Goal: Information Seeking & Learning: Learn about a topic

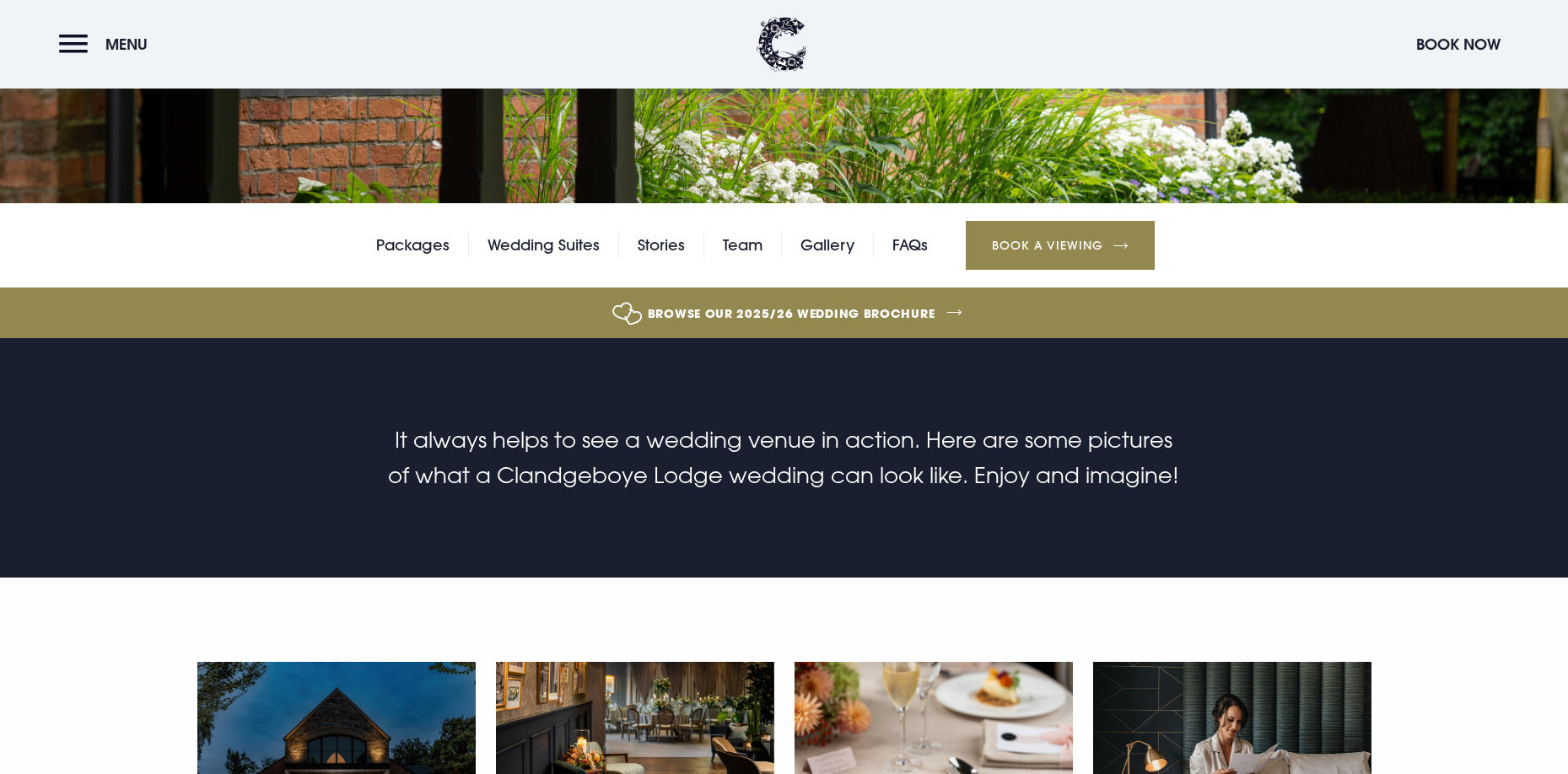
scroll to position [334, 0]
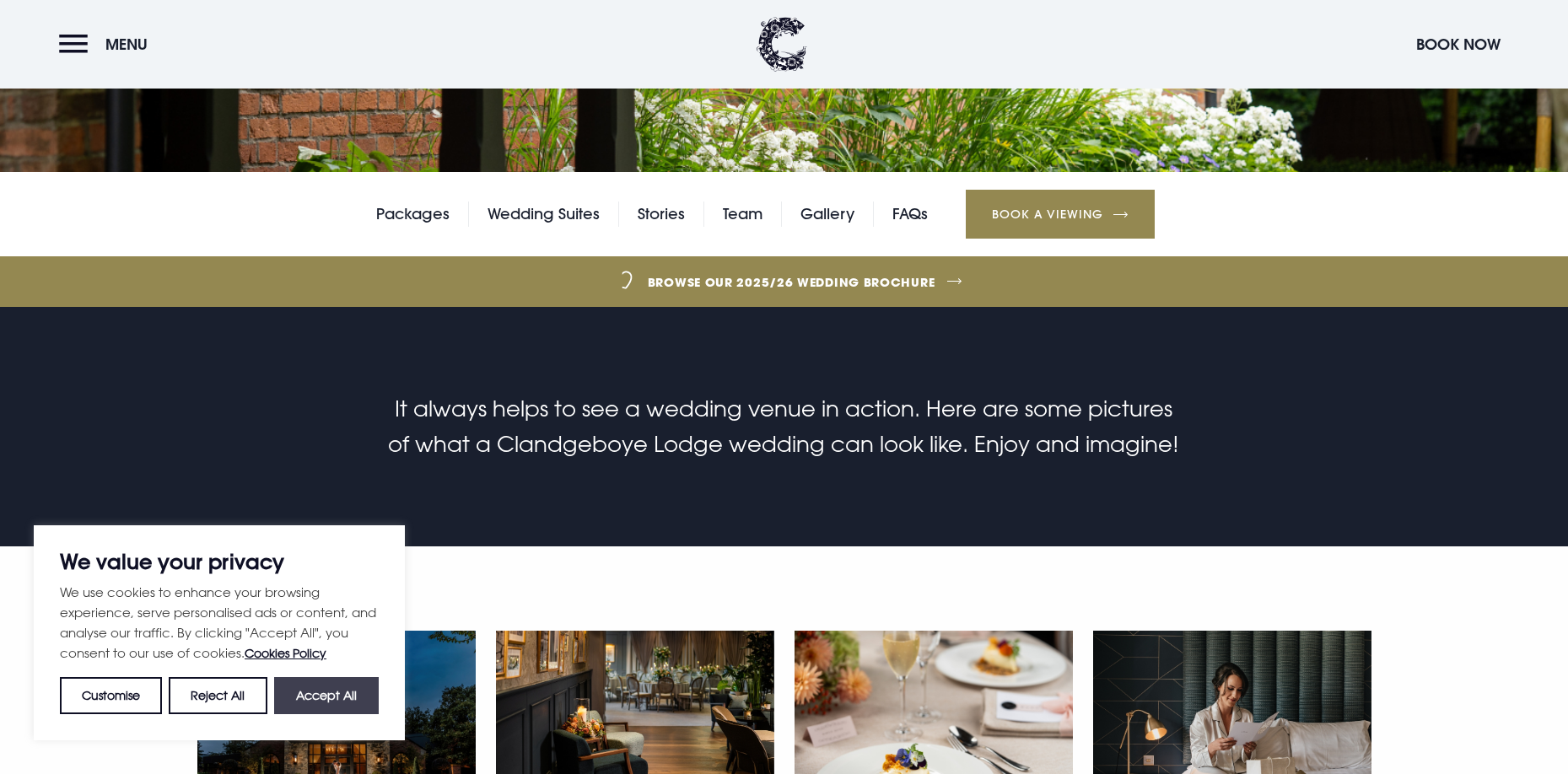
click at [321, 693] on button "Accept All" at bounding box center [326, 695] width 104 height 37
checkbox input "true"
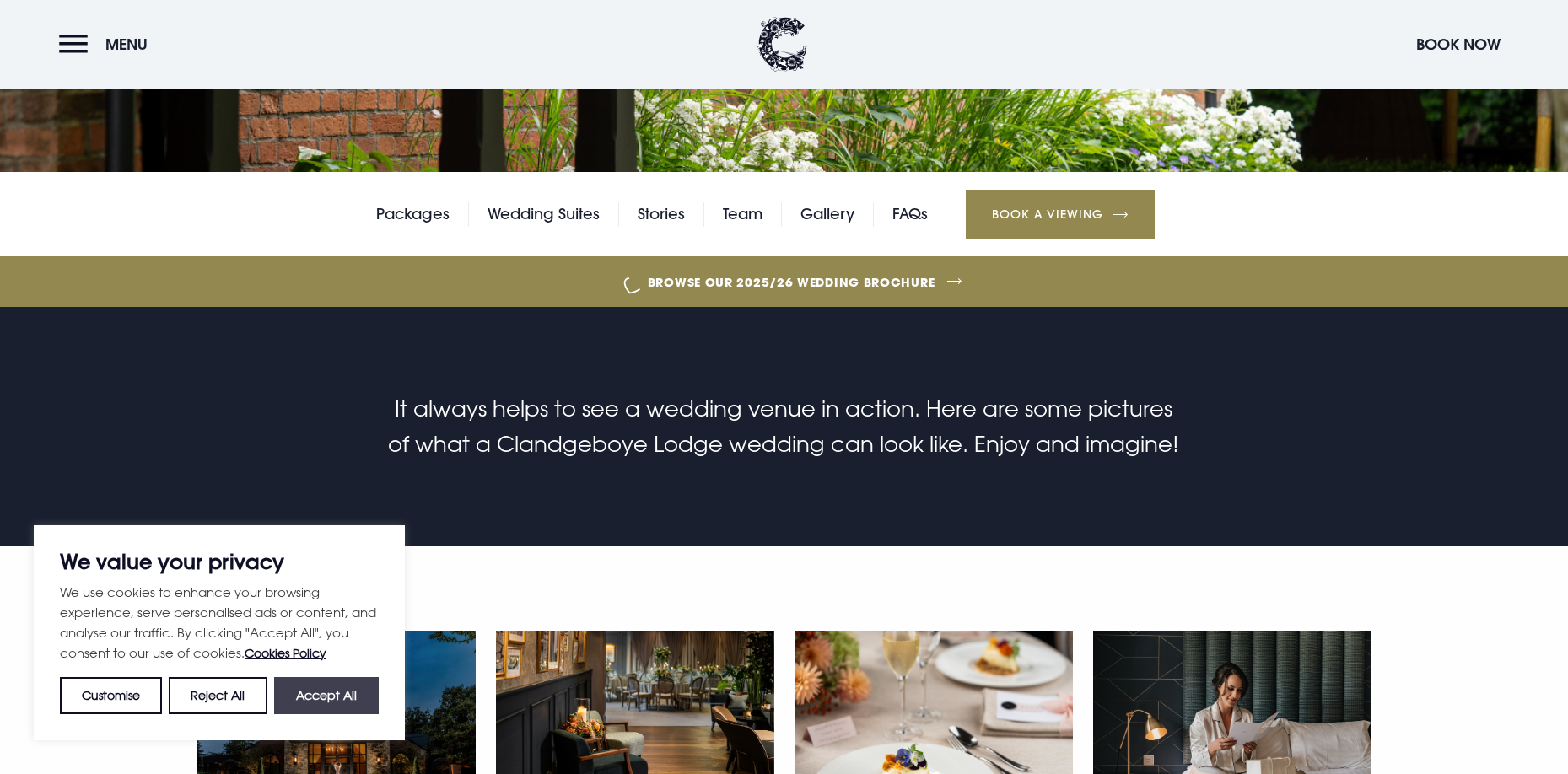
checkbox input "true"
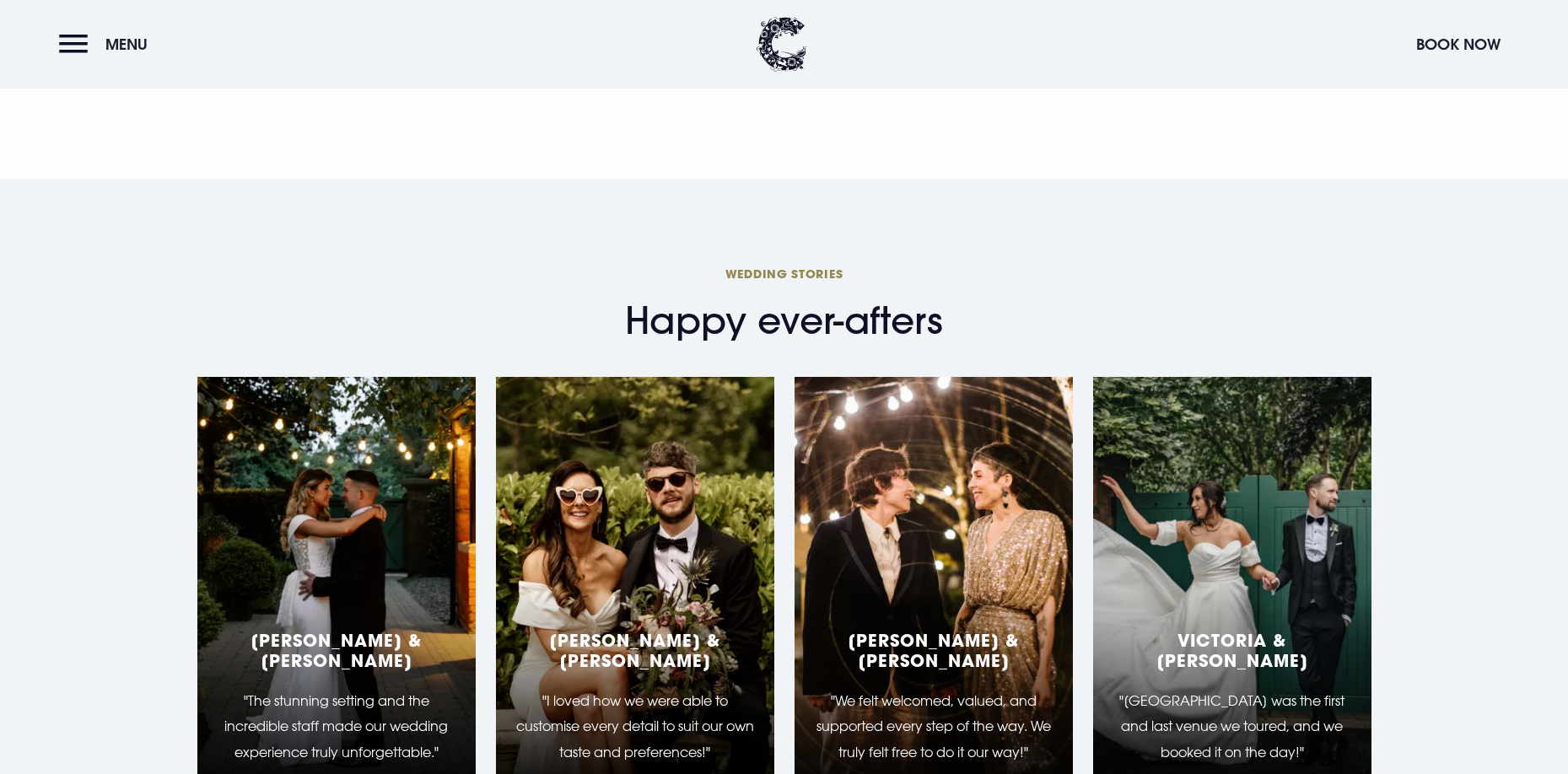
scroll to position [4014, 0]
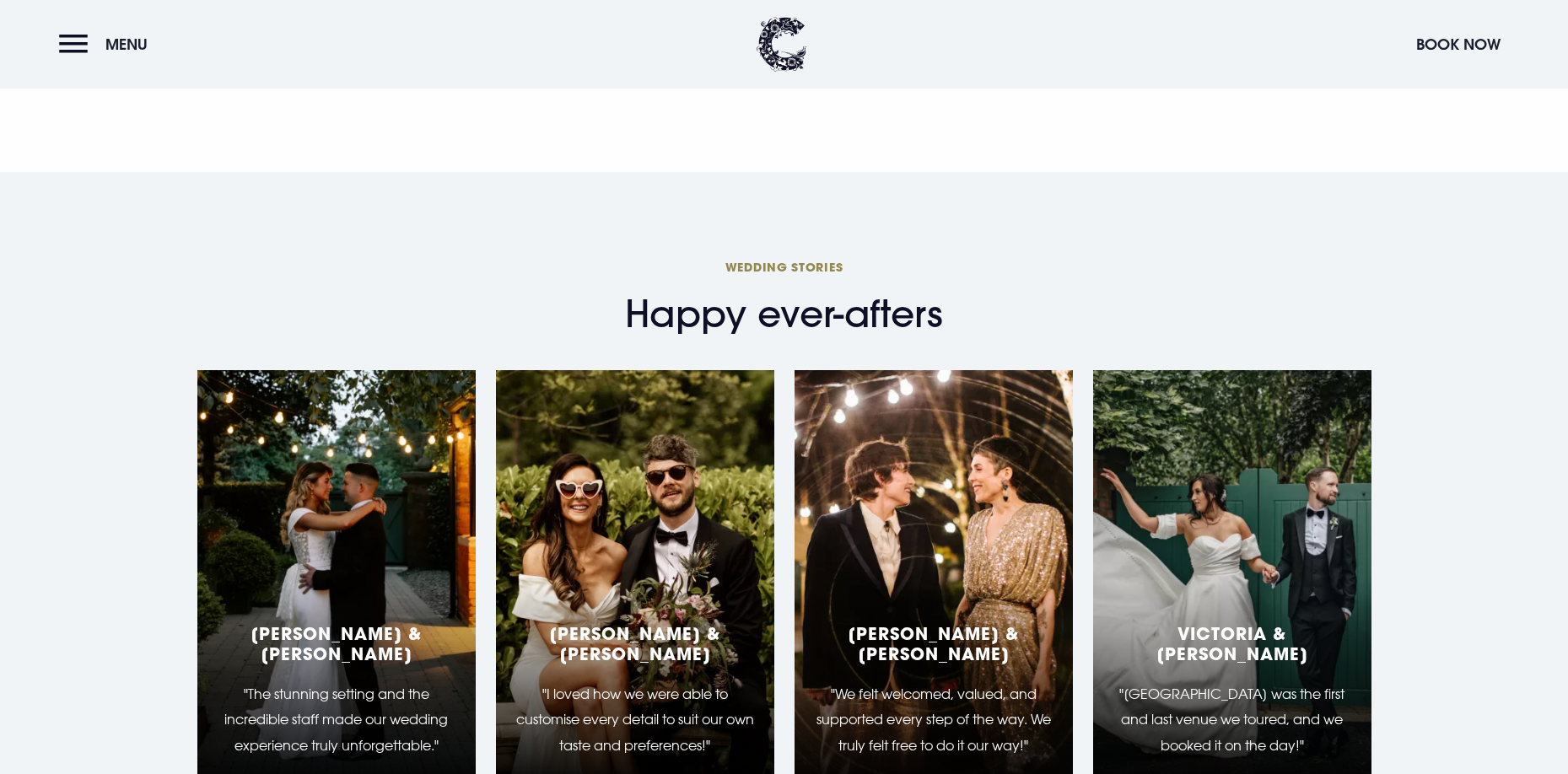
drag, startPoint x: 1492, startPoint y: 577, endPoint x: 1524, endPoint y: 97, distance: 481.1
click at [1524, 94] on section "Photography Credits Thanks to our great local photographers who have supported …" at bounding box center [784, 2] width 1568 height 342
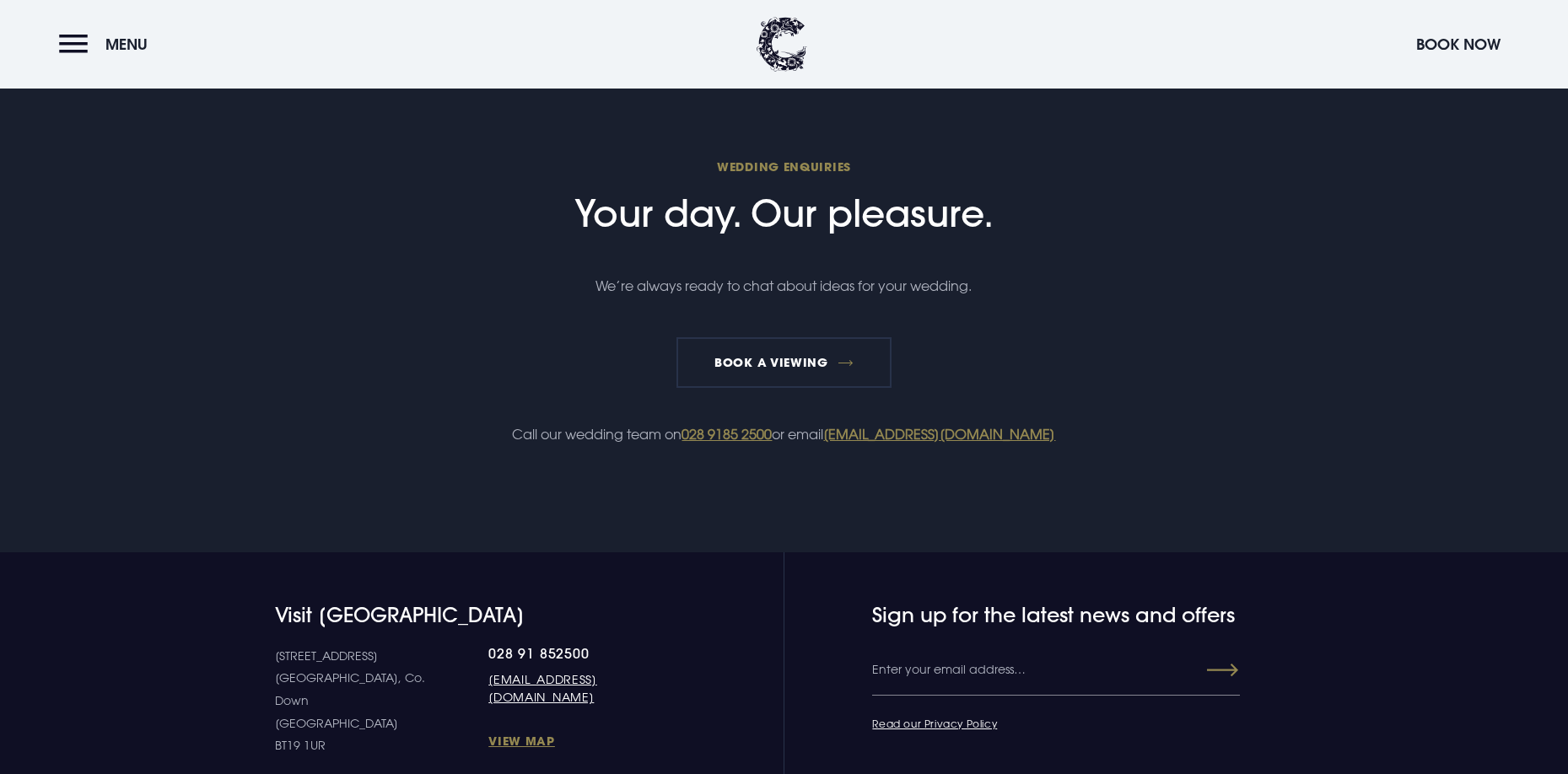
scroll to position [5020, 0]
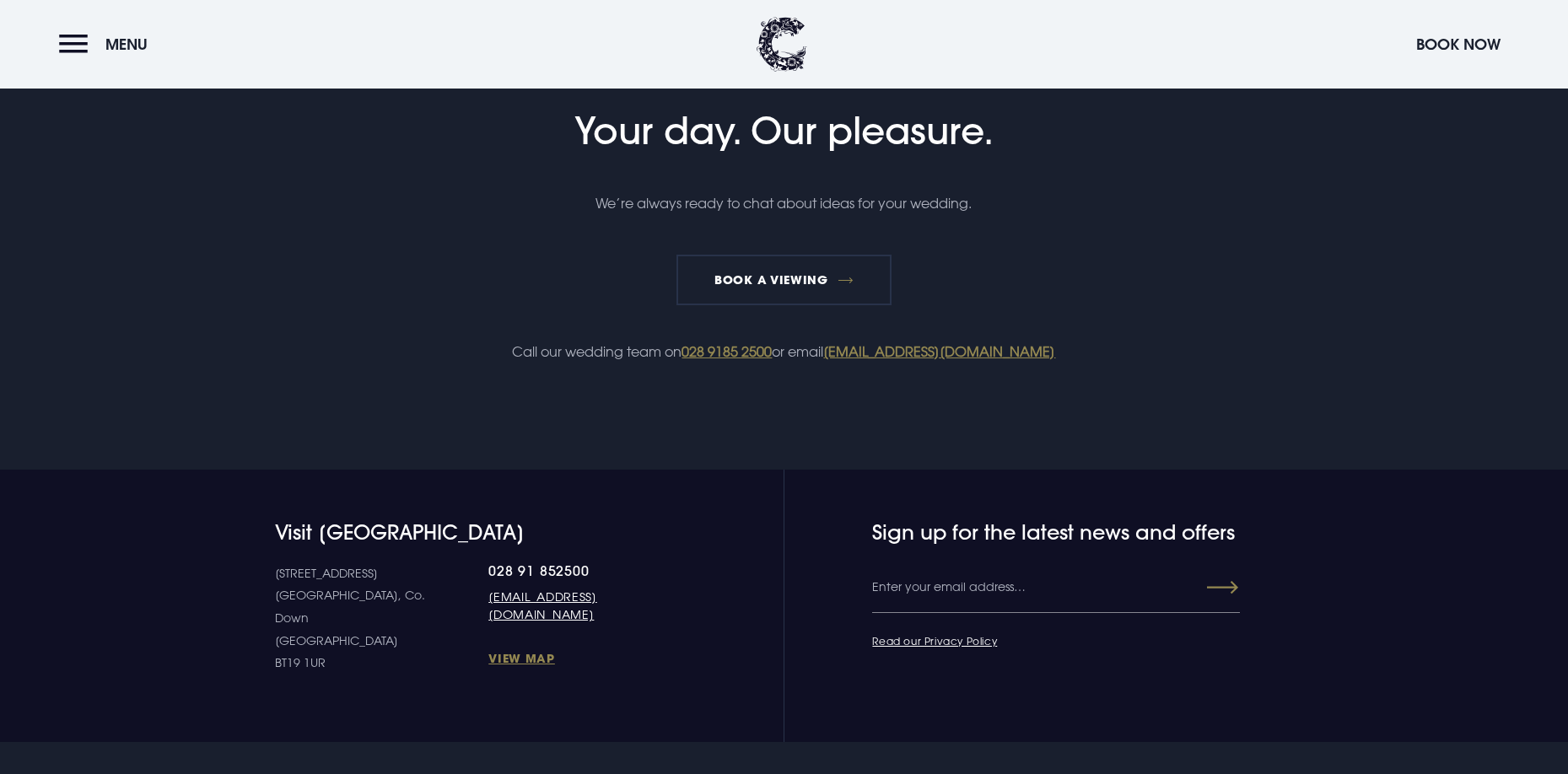
click at [1224, 583] on button "Submit" at bounding box center [1208, 587] width 61 height 31
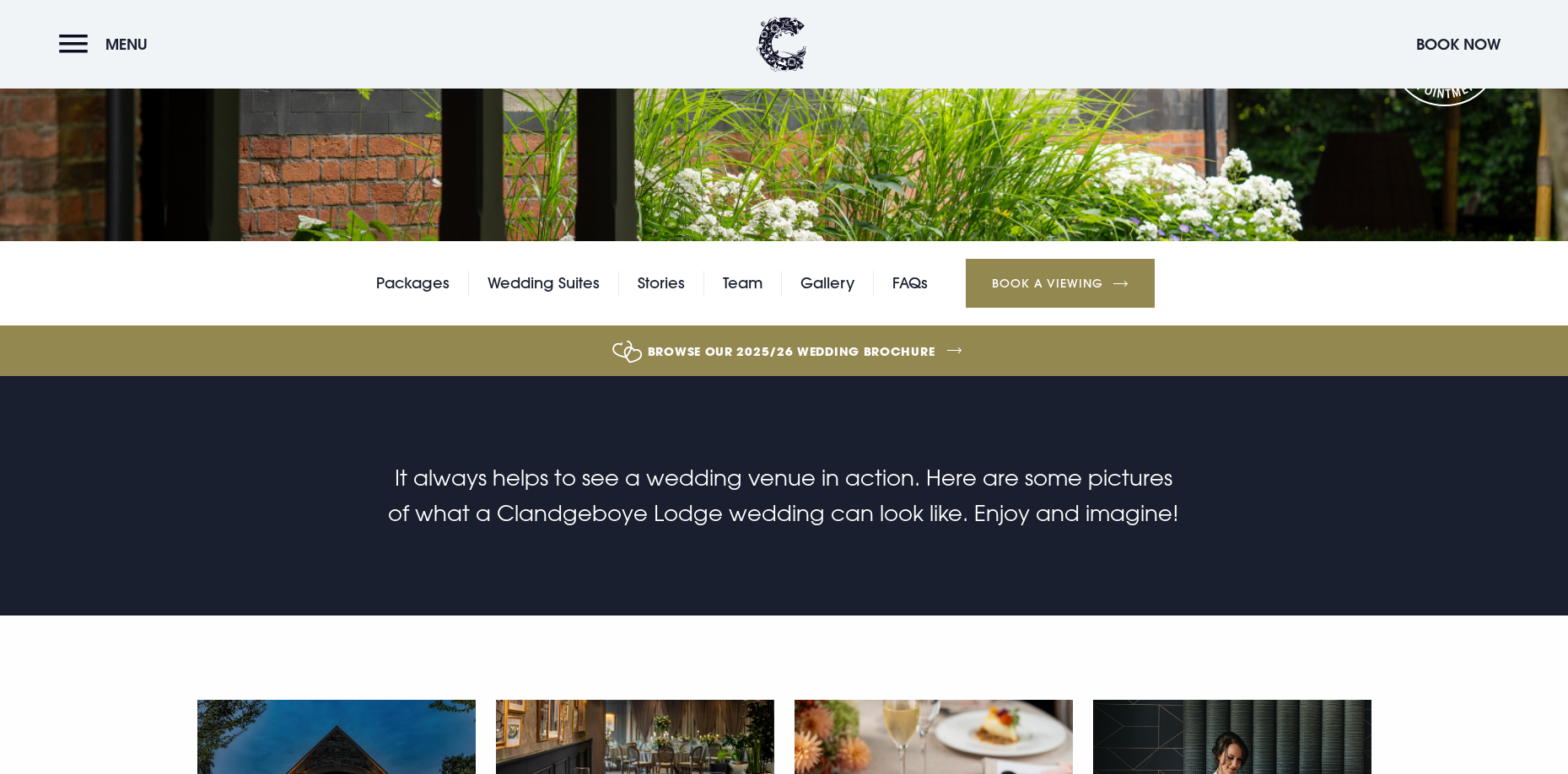
scroll to position [0, 0]
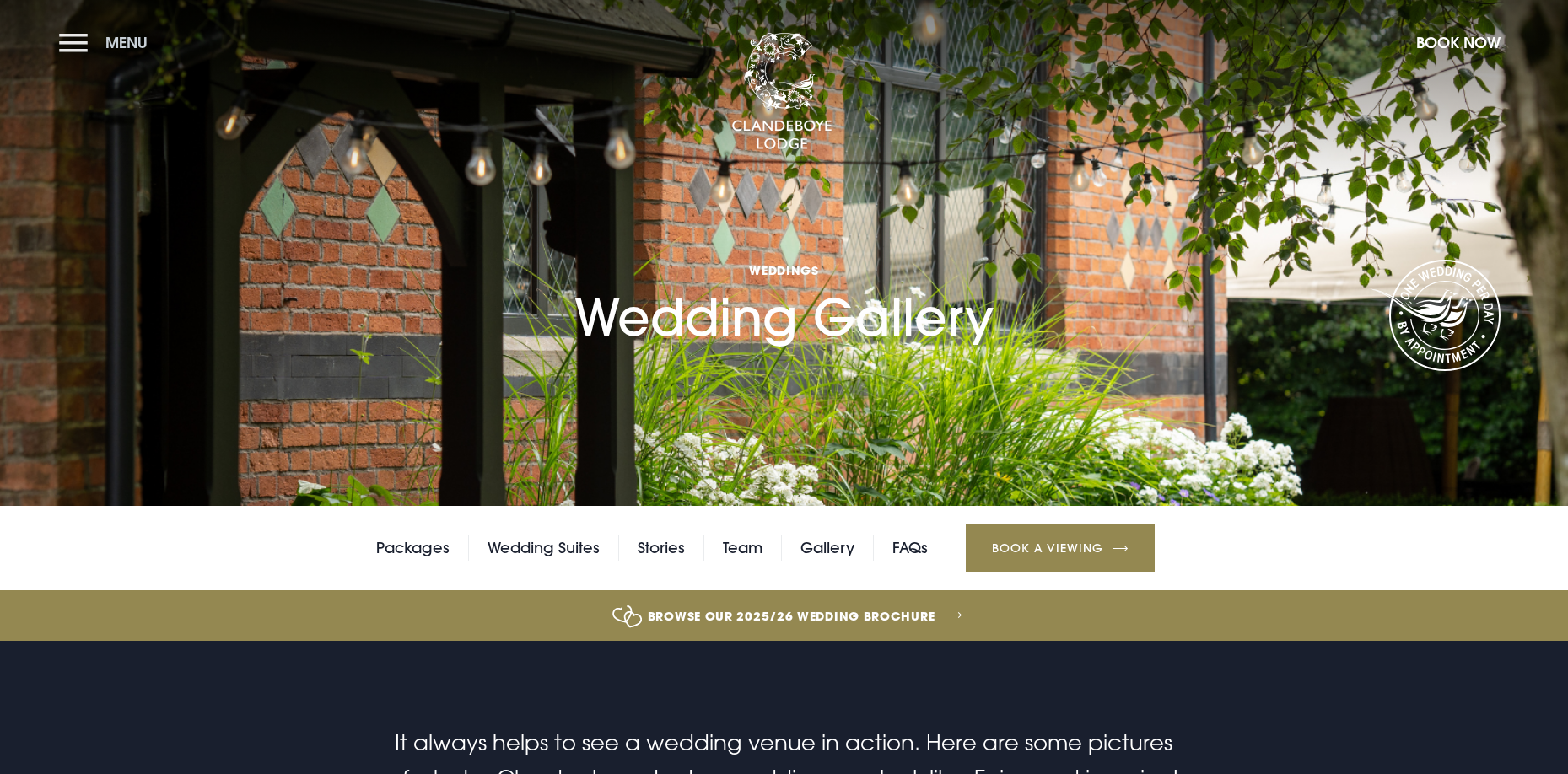
click at [83, 40] on button "Menu" at bounding box center [108, 42] width 97 height 36
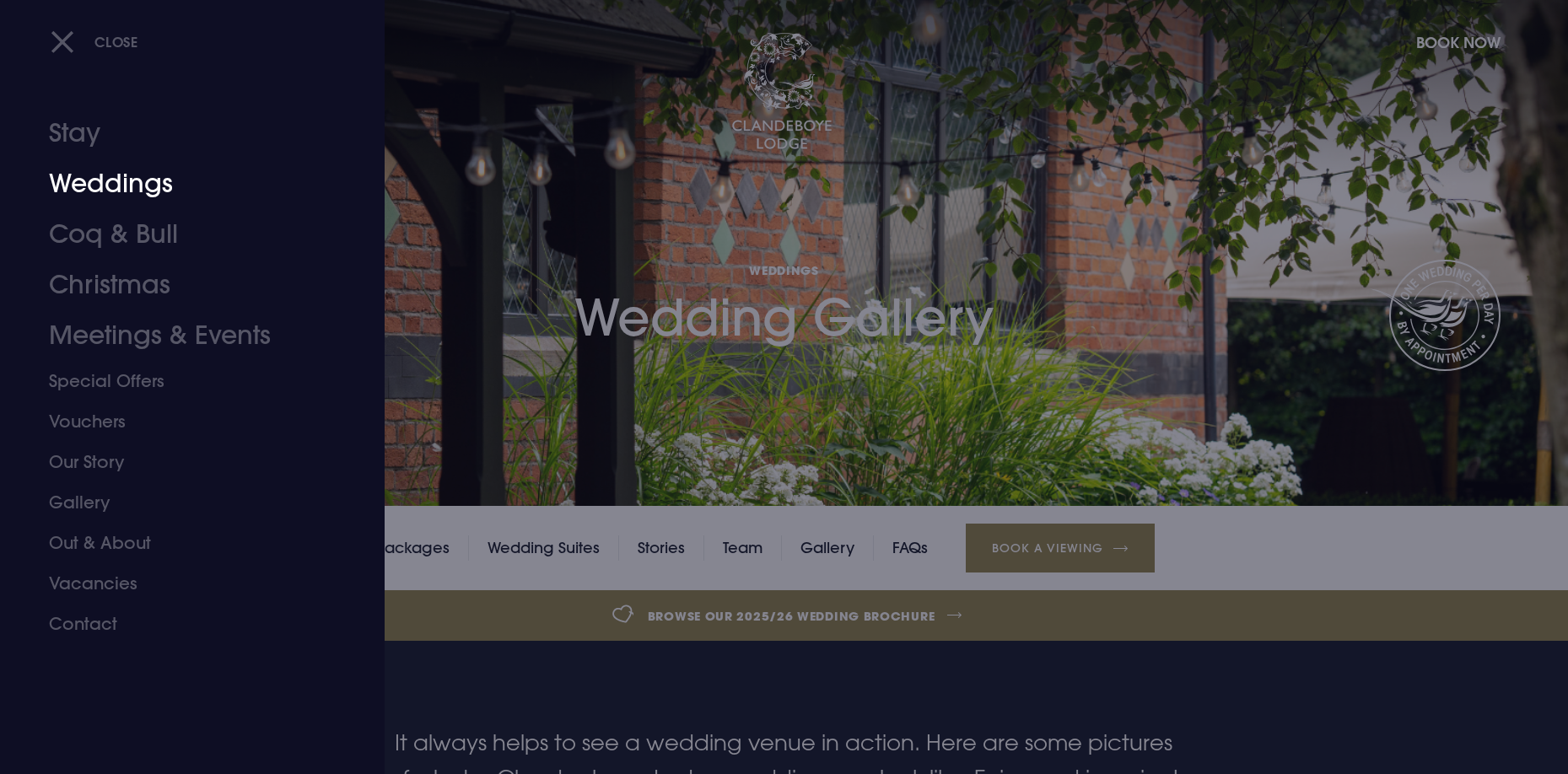
click at [157, 188] on link "Weddings" at bounding box center [182, 184] width 266 height 51
